Goal: Task Accomplishment & Management: Complete application form

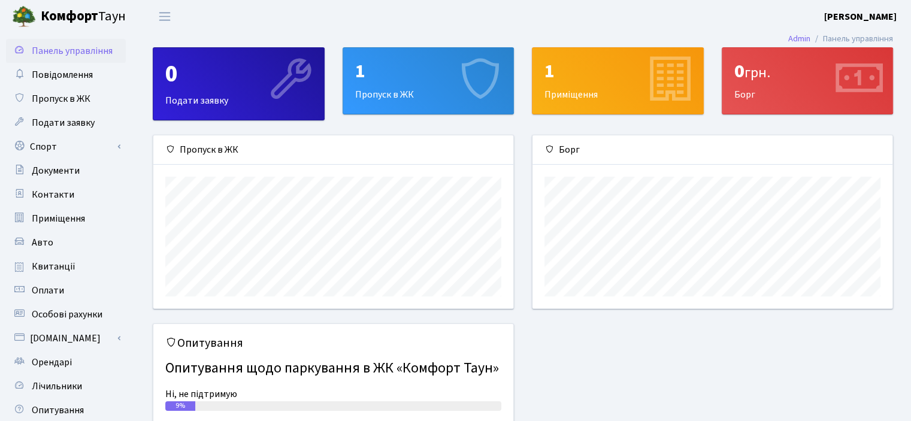
scroll to position [172, 360]
click at [60, 95] on span "Пропуск в ЖК" at bounding box center [61, 98] width 59 height 13
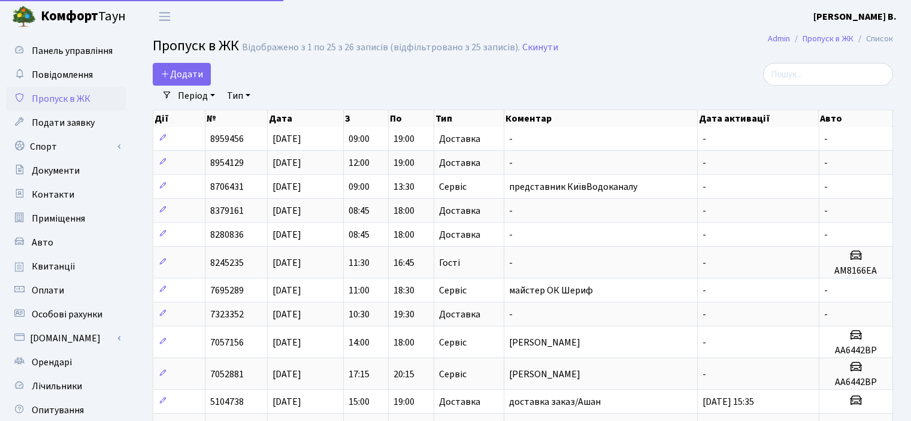
select select "25"
click at [301, 109] on div "Дії № Дата З По Тип Коментар Дата активації Авто" at bounding box center [523, 116] width 740 height 21
select select "25"
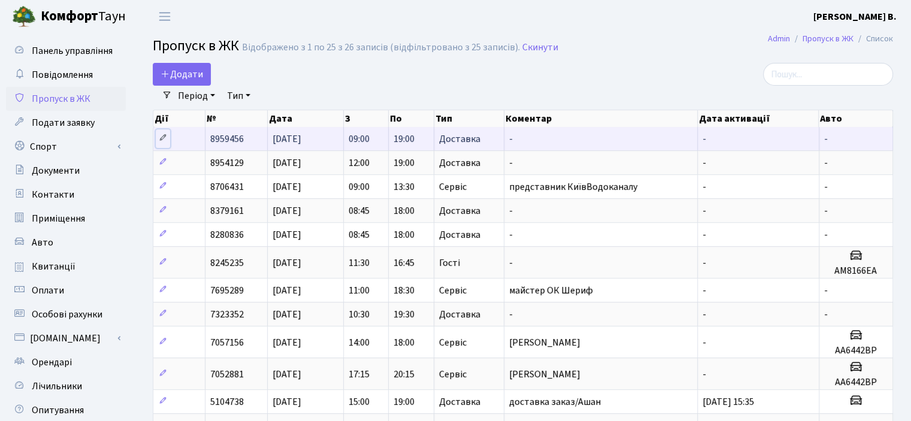
click at [165, 138] on icon at bounding box center [163, 138] width 8 height 8
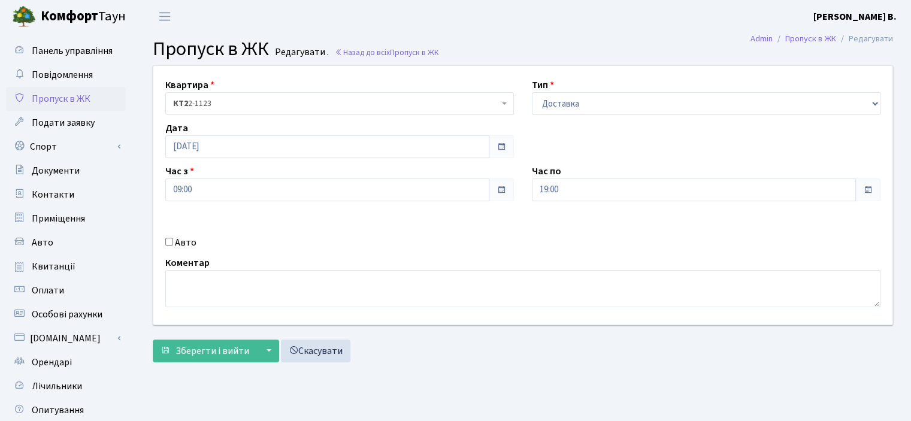
click at [165, 240] on input "Авто" at bounding box center [169, 242] width 8 height 8
checkbox input "true"
drag, startPoint x: 556, startPoint y: 238, endPoint x: 568, endPoint y: 235, distance: 12.5
click at [556, 238] on input "text" at bounding box center [706, 232] width 349 height 23
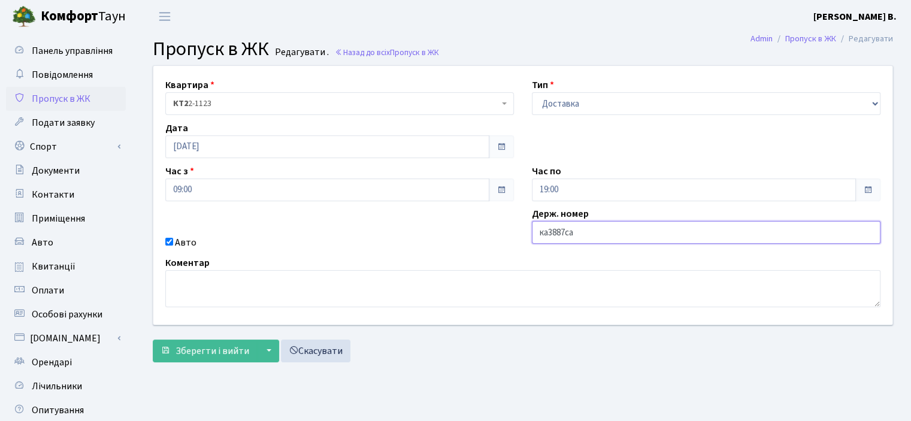
drag, startPoint x: 549, startPoint y: 230, endPoint x: 537, endPoint y: 234, distance: 12.5
click at [537, 234] on input "ка3887са" at bounding box center [706, 232] width 349 height 23
drag, startPoint x: 580, startPoint y: 231, endPoint x: 568, endPoint y: 233, distance: 12.2
click at [568, 233] on input "КА3887са" at bounding box center [706, 232] width 349 height 23
type input "КА3887СА"
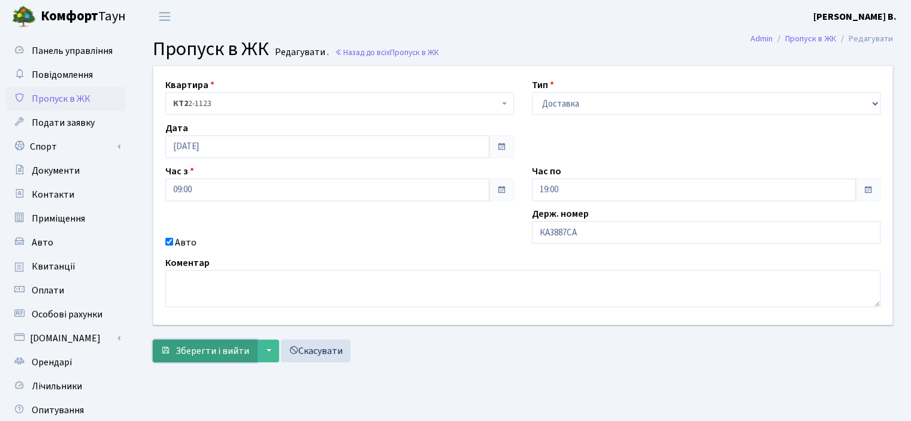
click at [192, 347] on span "Зберегти і вийти" at bounding box center [212, 350] width 74 height 13
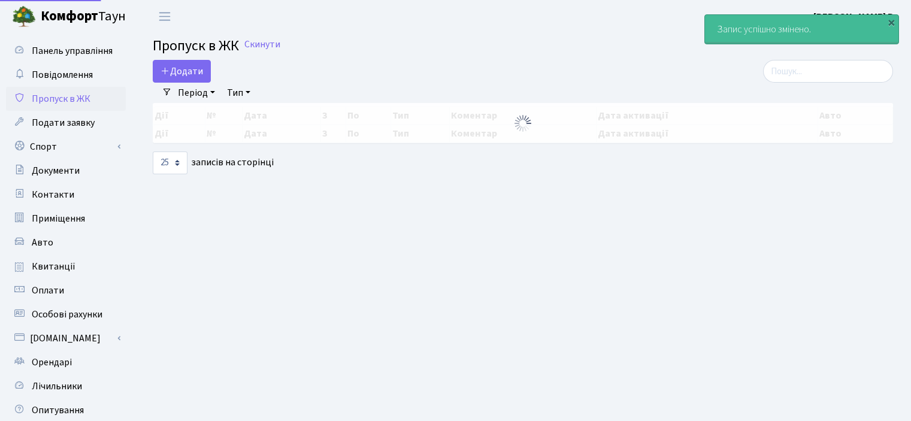
select select "25"
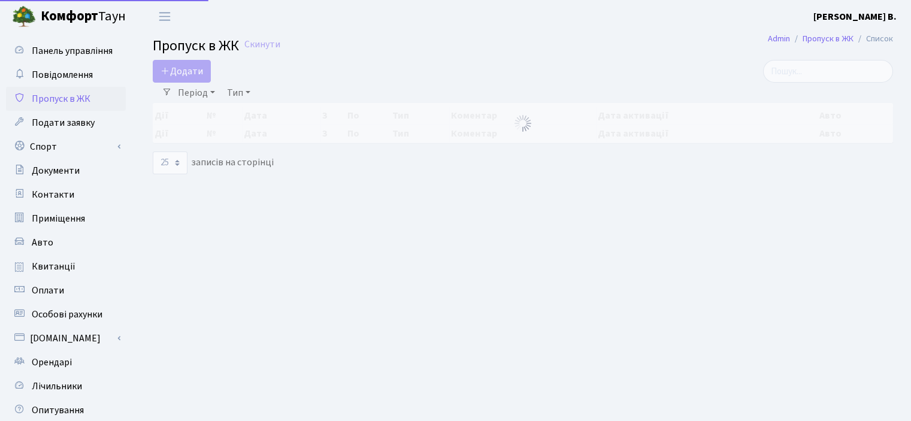
select select "25"
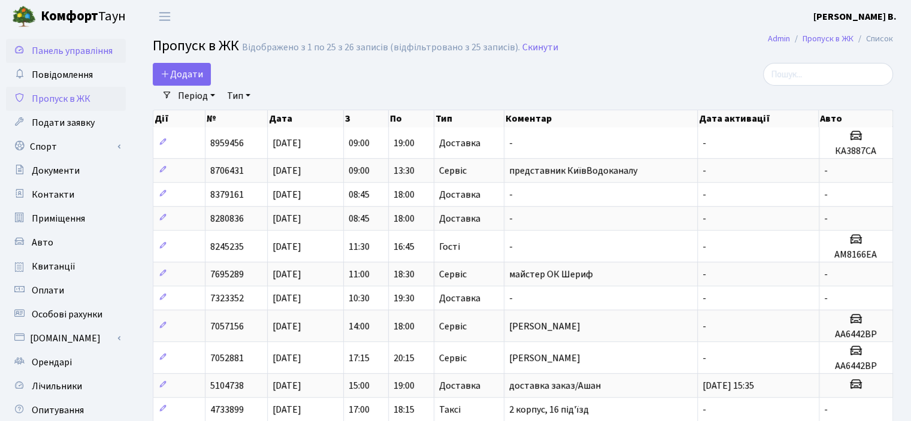
click at [39, 46] on span "Панель управління" at bounding box center [72, 50] width 81 height 13
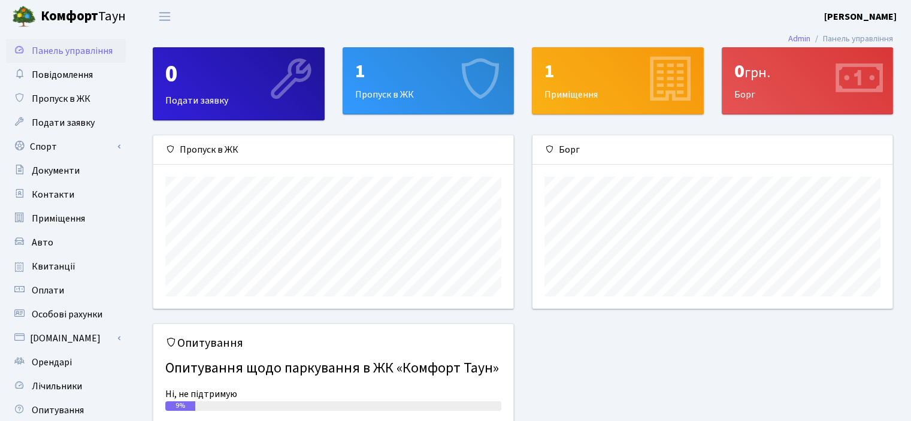
scroll to position [172, 360]
click at [79, 98] on span "Пропуск в ЖК" at bounding box center [61, 98] width 59 height 13
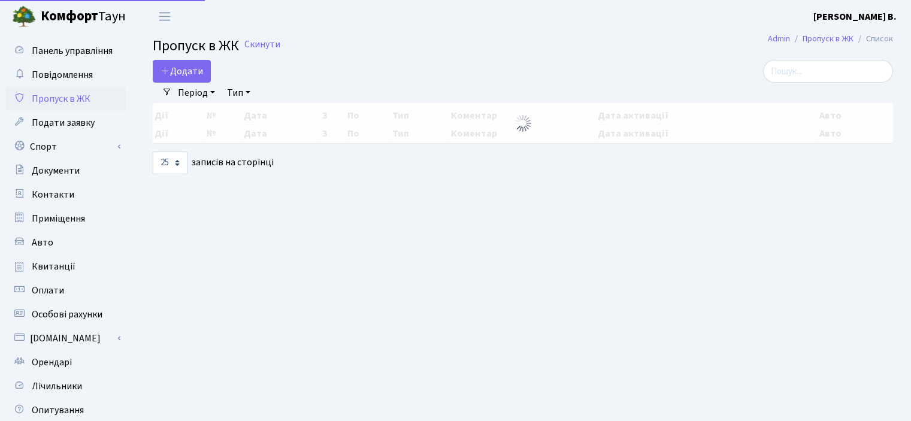
select select "25"
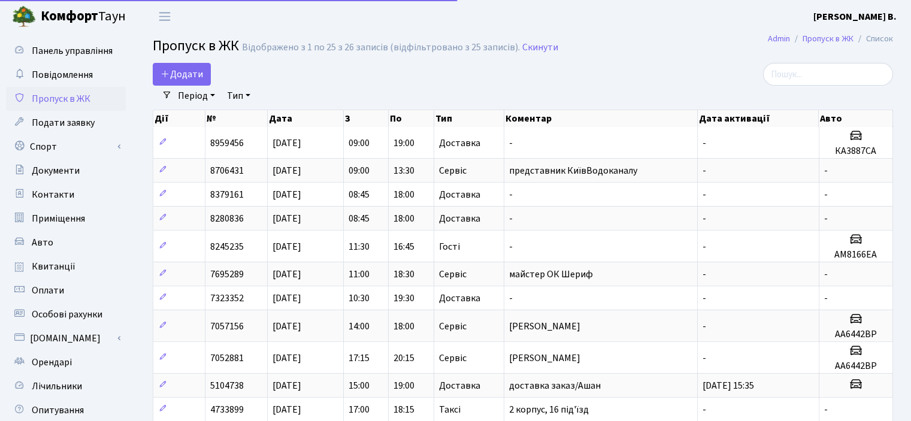
select select "25"
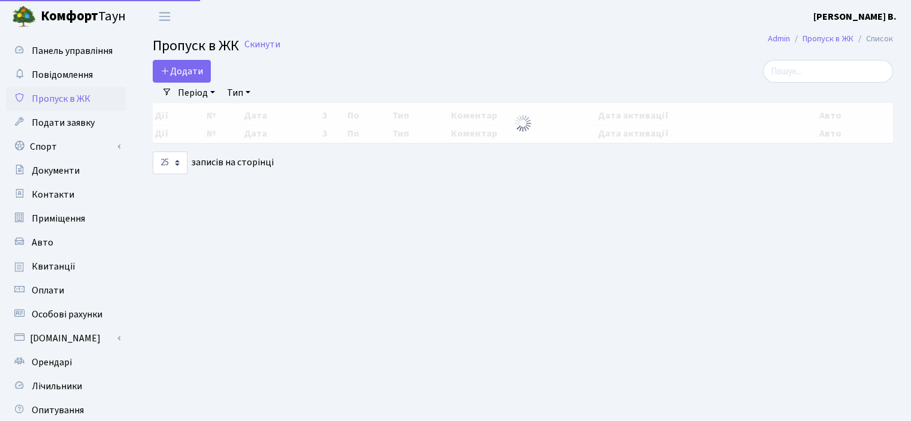
select select "25"
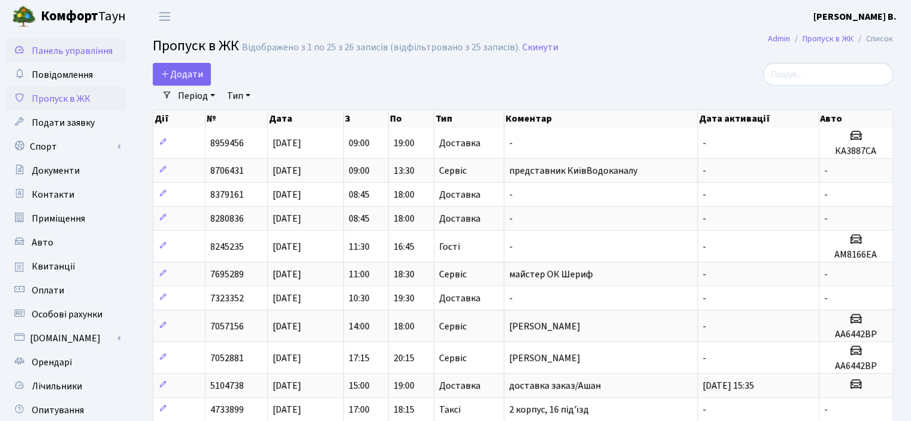
click at [90, 52] on span "Панель управління" at bounding box center [72, 50] width 81 height 13
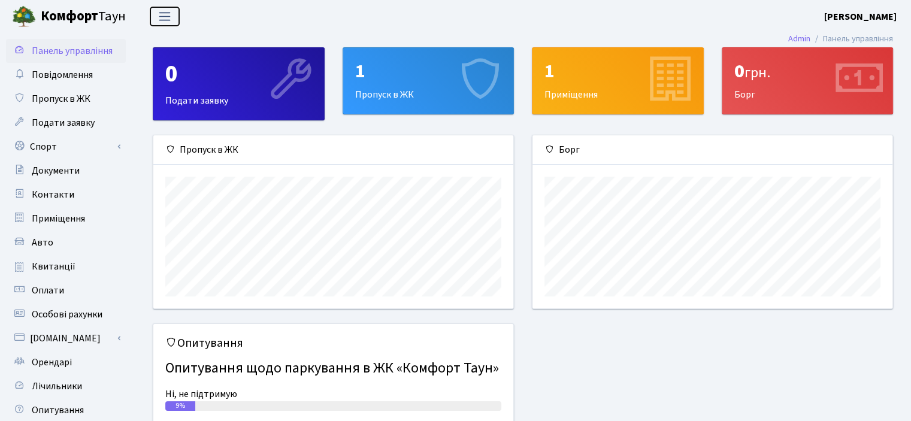
click at [158, 15] on span "Переключити навігацію" at bounding box center [165, 17] width 18 height 14
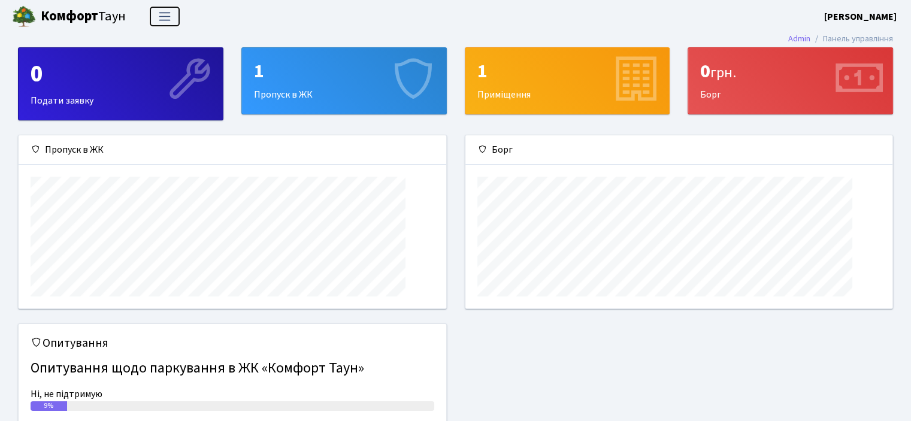
scroll to position [172, 427]
click at [158, 15] on span "Переключити навігацію" at bounding box center [165, 17] width 18 height 14
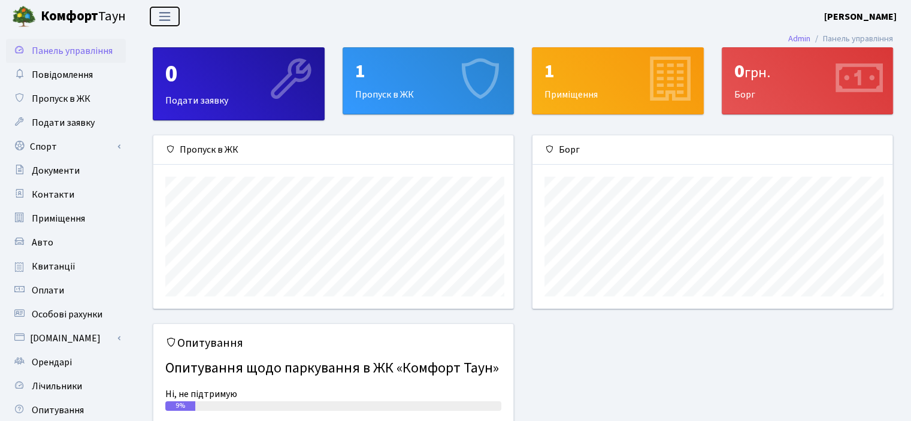
scroll to position [598747, 598559]
click at [90, 71] on span "Повідомлення" at bounding box center [62, 74] width 61 height 13
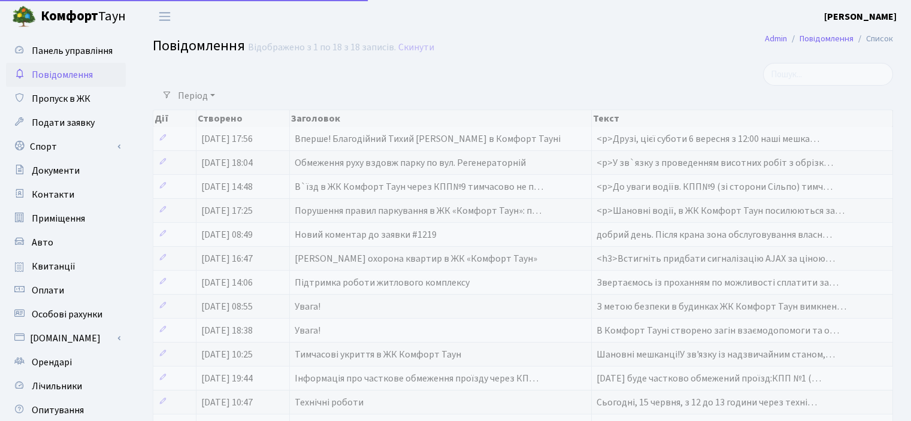
select select "25"
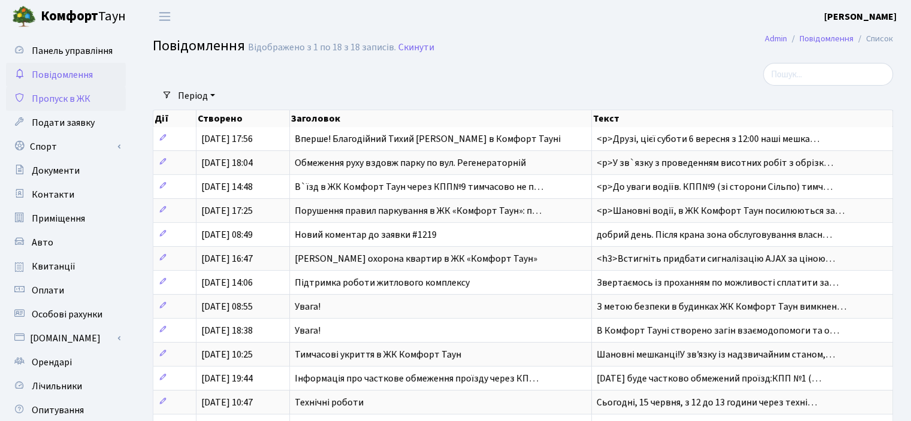
click at [77, 95] on span "Пропуск в ЖК" at bounding box center [61, 98] width 59 height 13
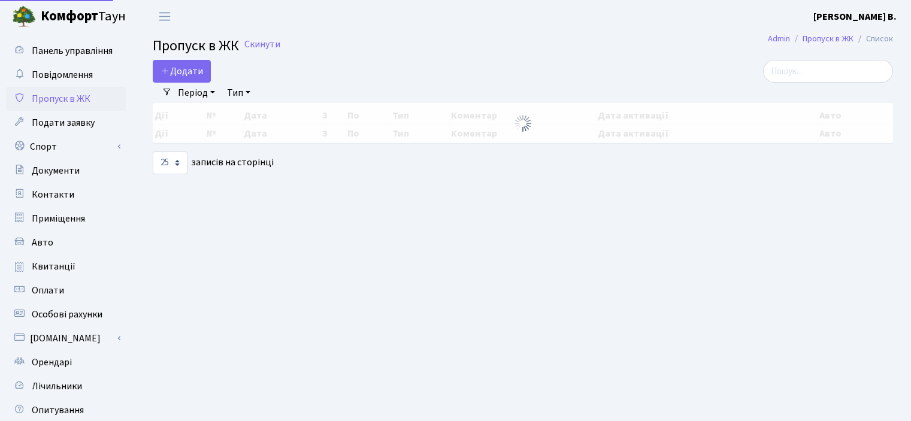
select select "25"
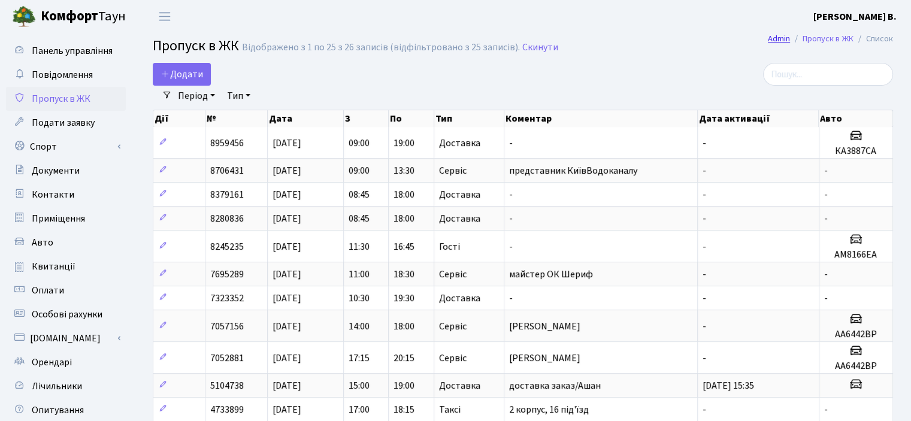
click at [782, 39] on link "Admin" at bounding box center [779, 38] width 22 height 13
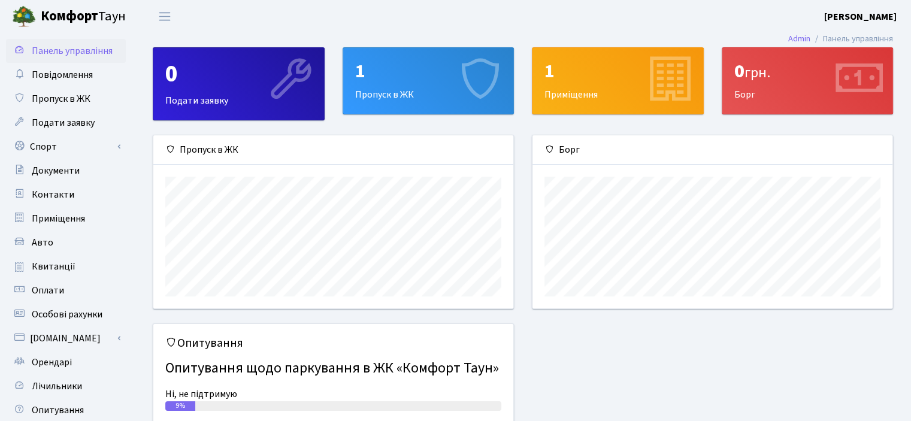
scroll to position [172, 360]
click at [67, 197] on span "Контакти" at bounding box center [53, 194] width 43 height 13
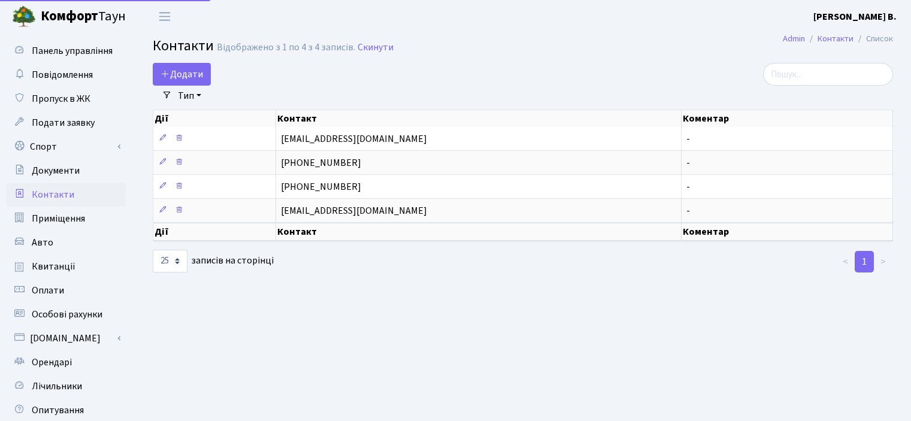
select select "25"
click at [74, 172] on span "Документи" at bounding box center [56, 170] width 48 height 13
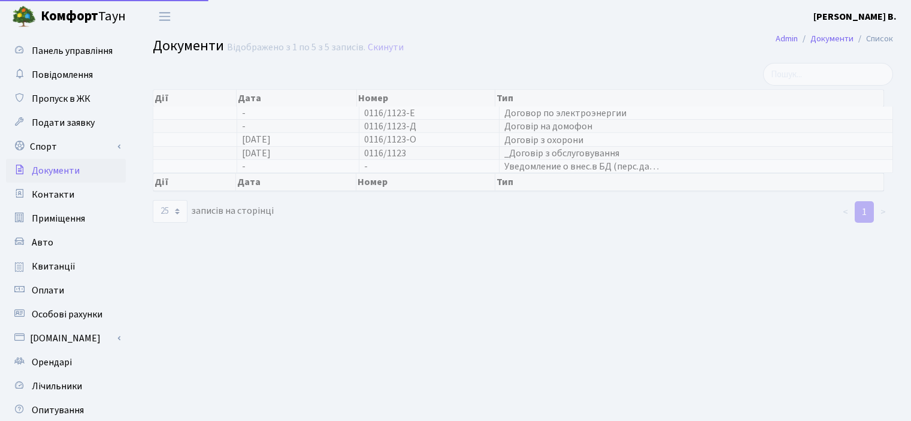
select select "25"
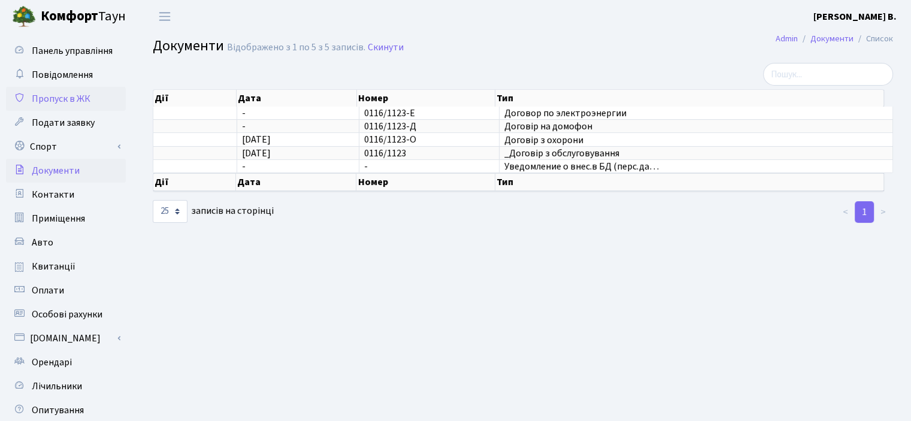
click at [79, 101] on span "Пропуск в ЖК" at bounding box center [61, 98] width 59 height 13
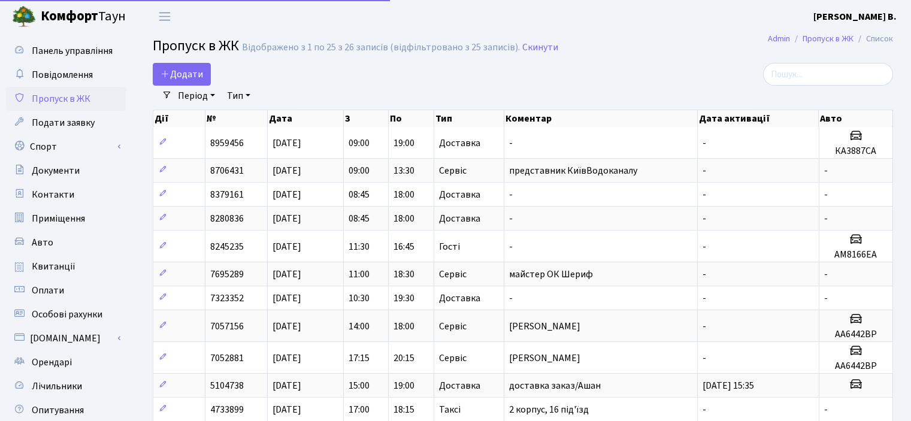
select select "25"
click at [164, 78] on span "Додати" at bounding box center [182, 74] width 43 height 13
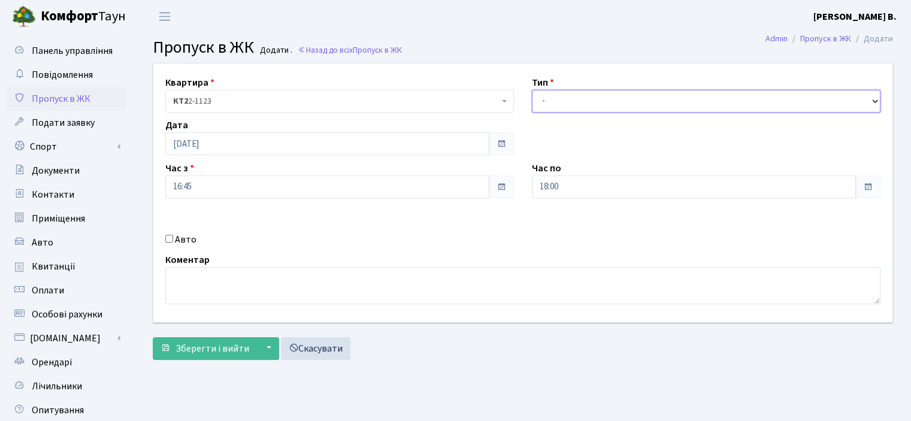
click at [870, 102] on select "- Доставка Таксі Гості Сервіс" at bounding box center [706, 101] width 349 height 23
select select "1"
click at [532, 90] on select "- Доставка Таксі Гості Сервіс" at bounding box center [706, 101] width 349 height 23
click at [168, 237] on input "Авто" at bounding box center [169, 239] width 8 height 8
checkbox input "true"
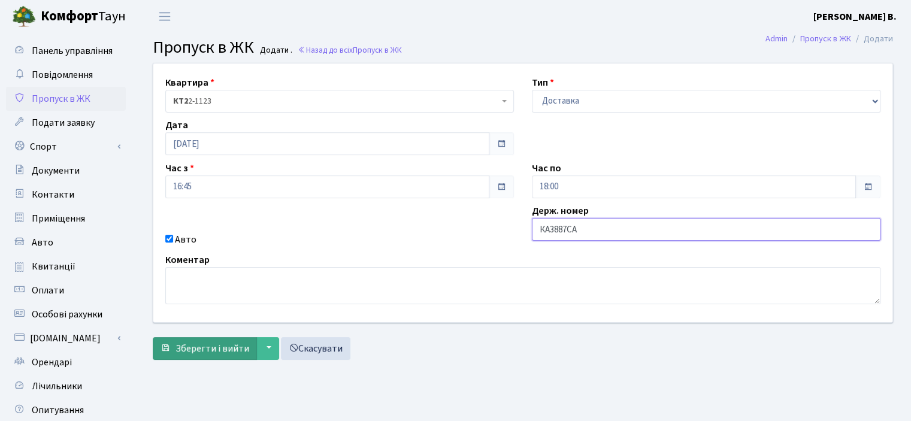
type input "КА3887СА"
click at [193, 346] on span "Зберегти і вийти" at bounding box center [212, 348] width 74 height 13
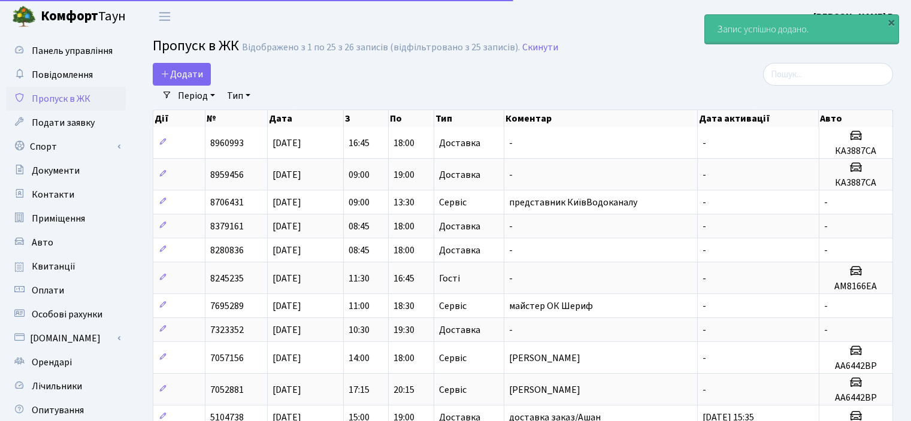
select select "25"
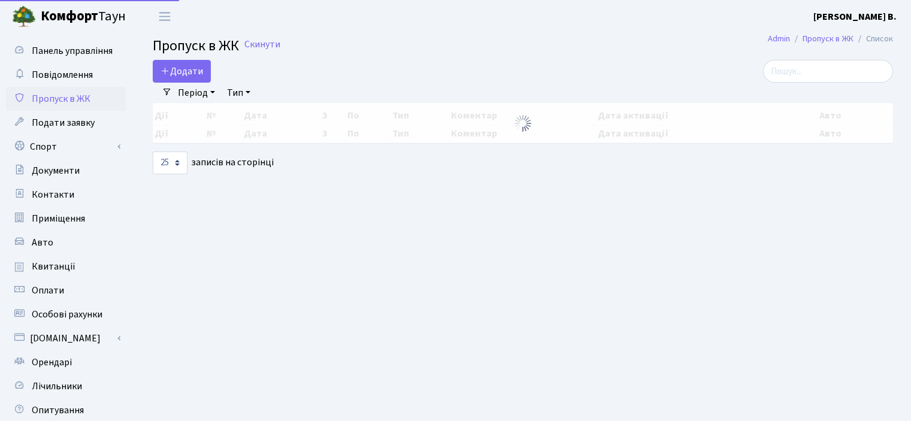
select select "25"
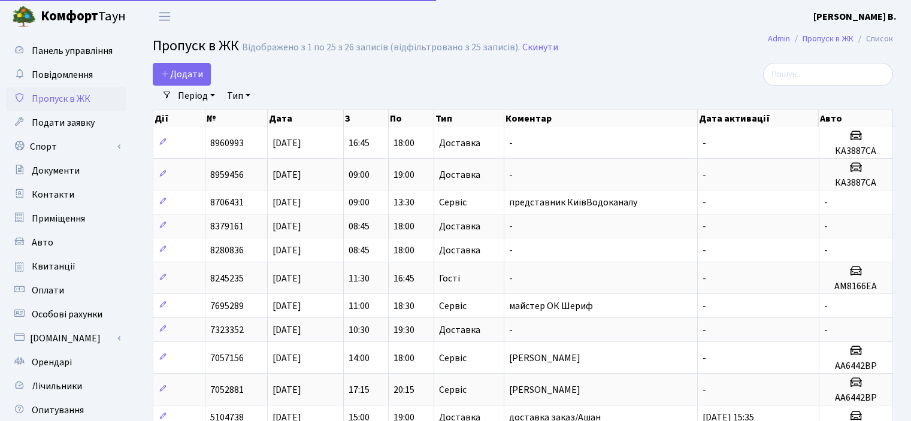
select select "25"
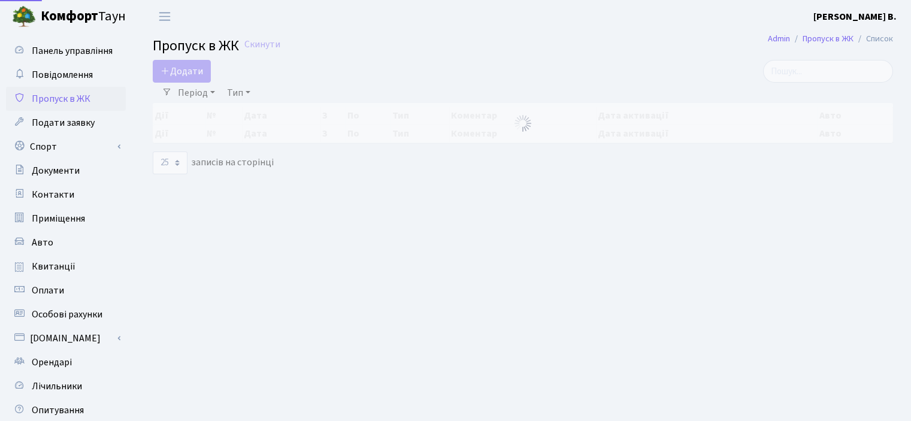
select select "25"
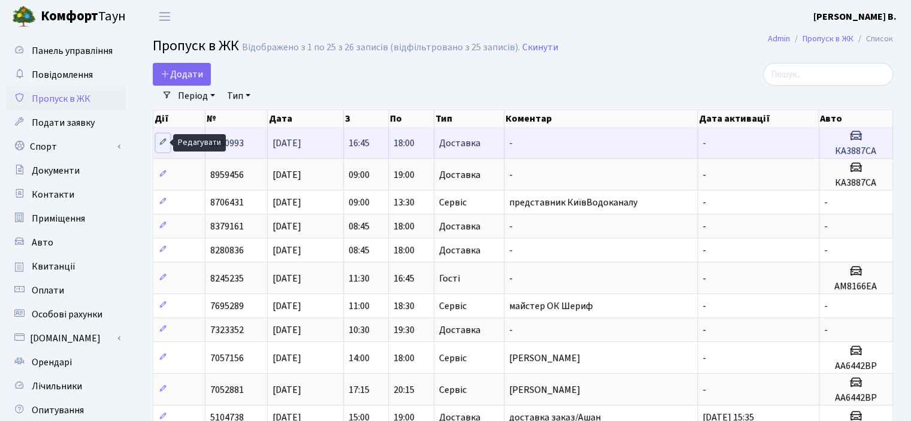
click at [162, 141] on icon at bounding box center [163, 142] width 8 height 8
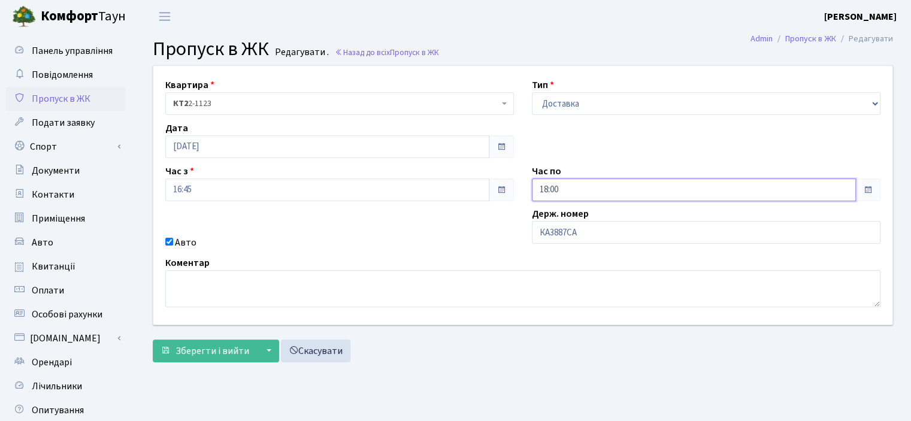
click at [599, 186] on input "18:00" at bounding box center [694, 189] width 324 height 23
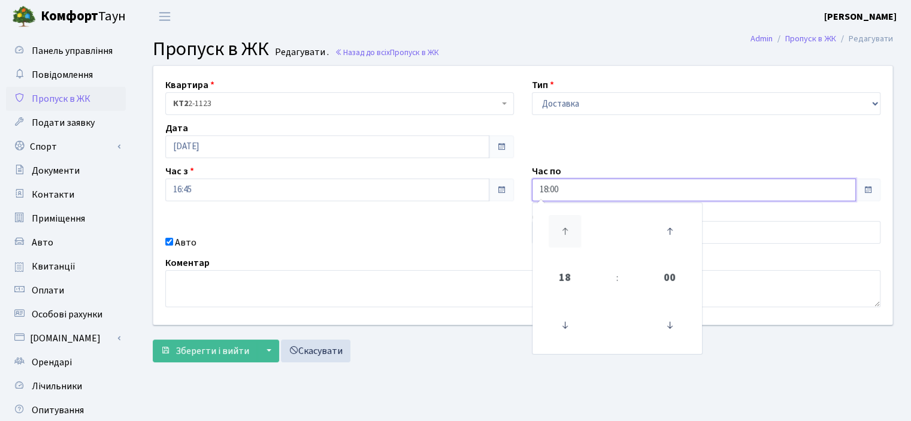
click at [567, 229] on icon at bounding box center [565, 231] width 32 height 32
type input "20:00"
click at [606, 187] on input "20:00" at bounding box center [694, 189] width 324 height 23
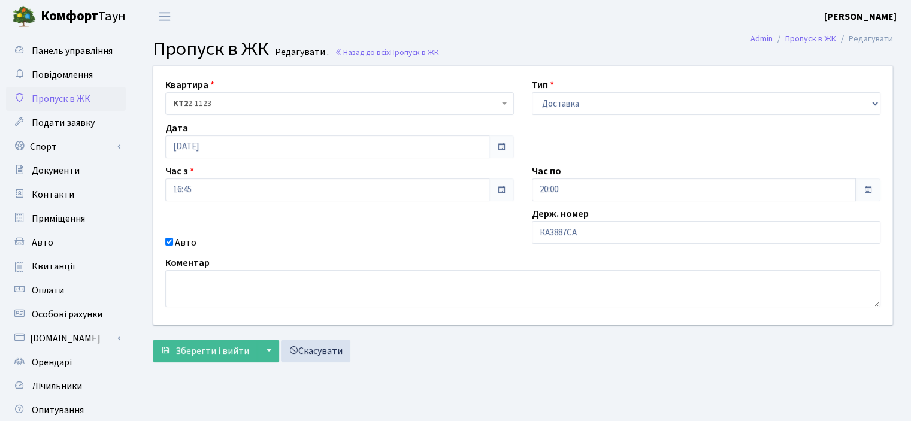
click at [348, 234] on div "Квартира <b>КТ2</b>&nbsp;&nbsp;&nbsp;2-1123 КТ2 2-1123 Тип - Доставка Таксі Гос…" at bounding box center [522, 195] width 757 height 259
click at [213, 346] on span "Зберегти і вийти" at bounding box center [212, 350] width 74 height 13
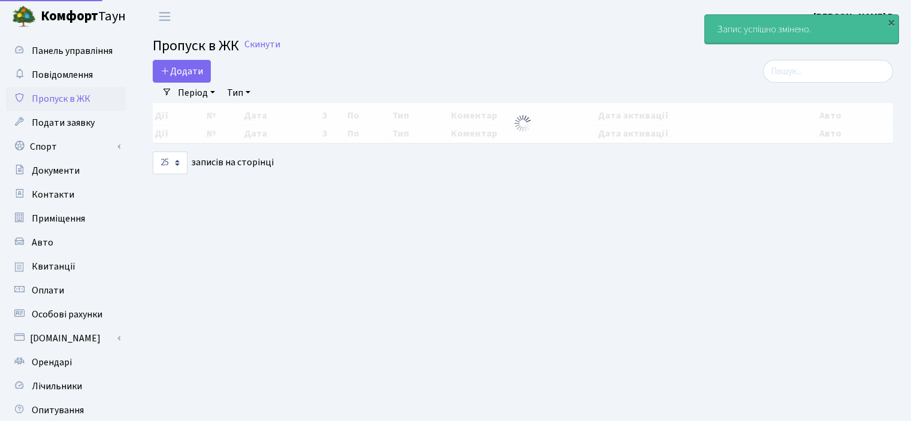
select select "25"
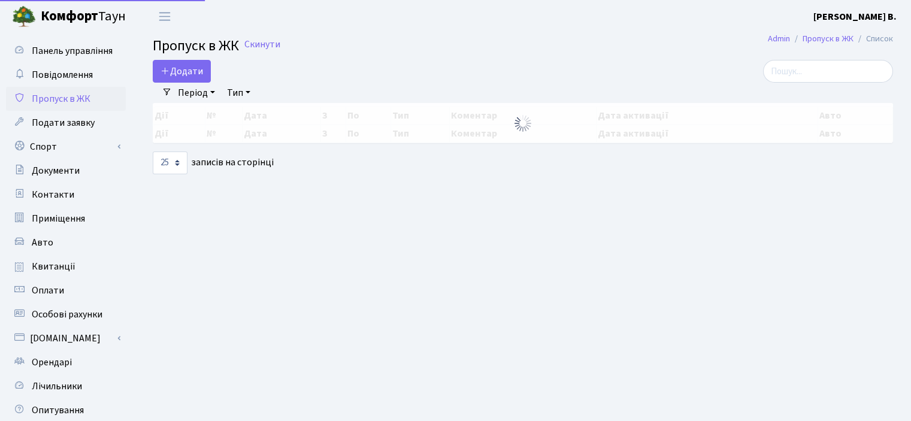
select select "25"
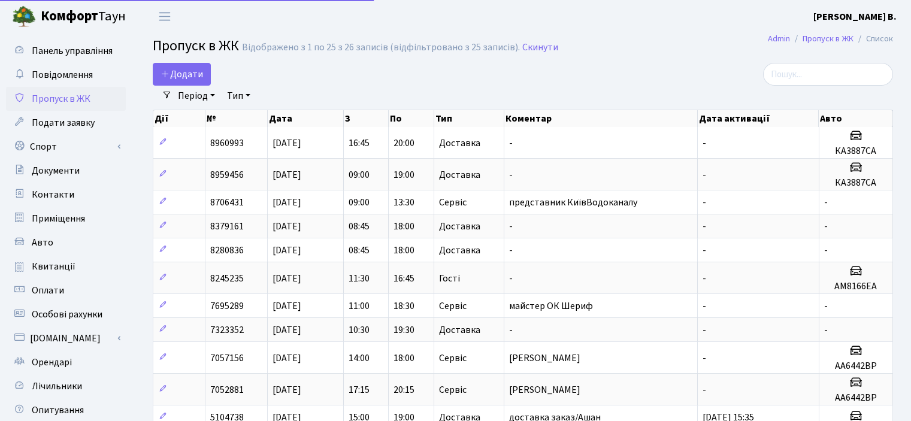
select select "25"
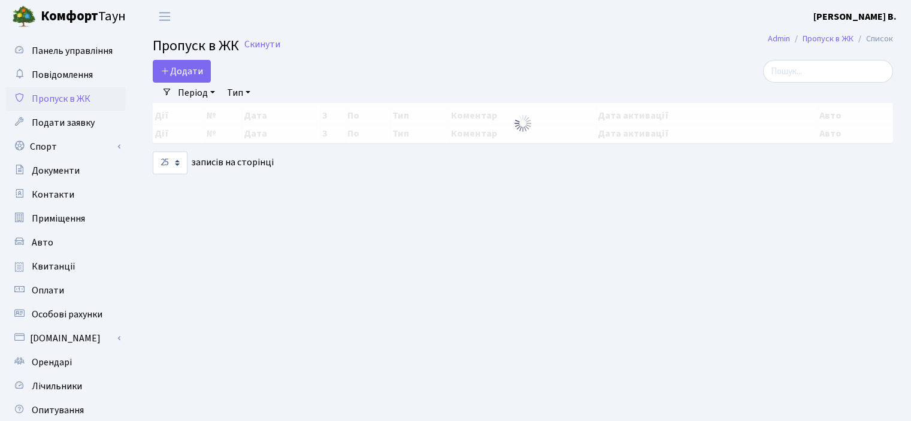
select select "25"
